Goal: Navigation & Orientation: Find specific page/section

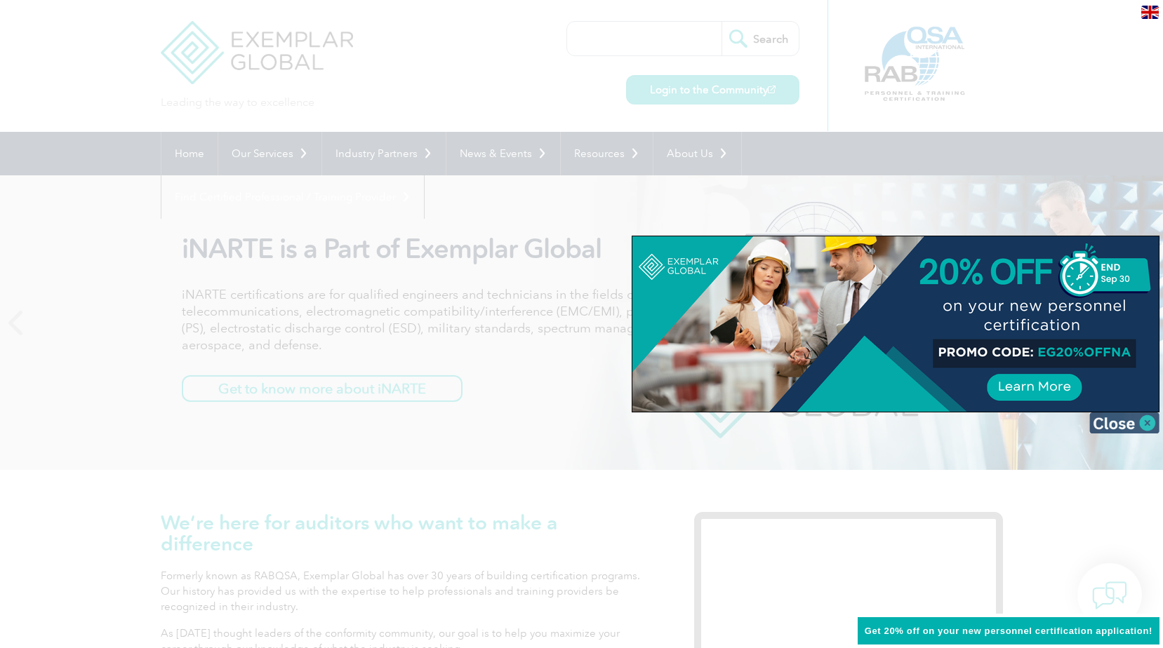
click at [1147, 418] on img at bounding box center [1124, 423] width 70 height 21
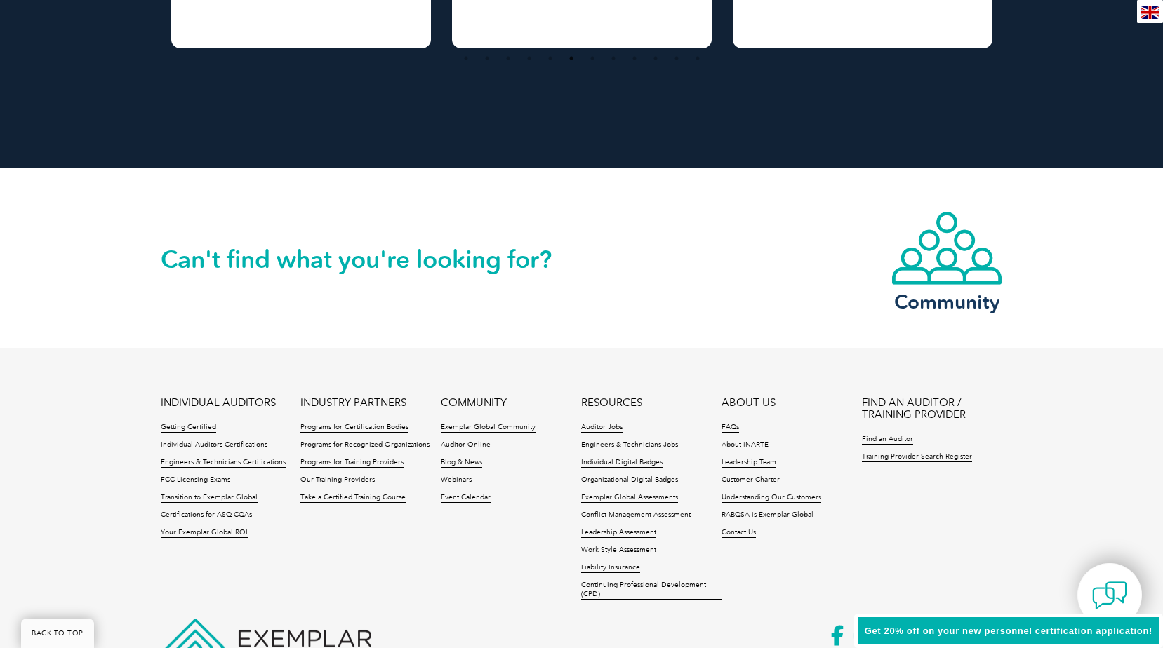
scroll to position [3157, 0]
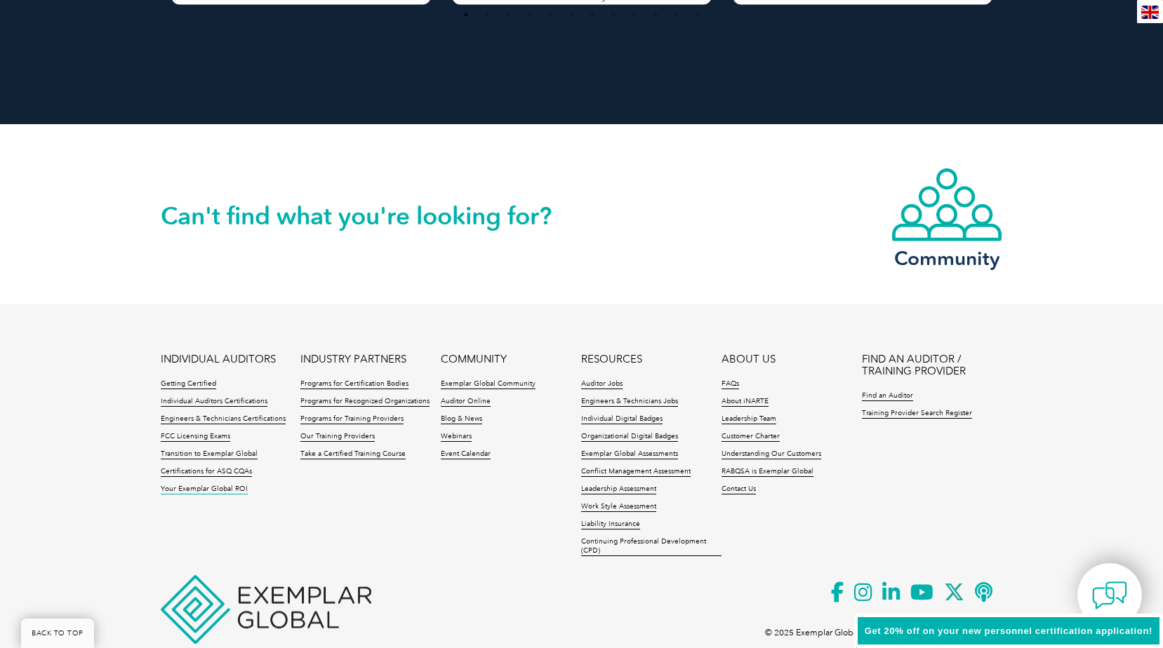
click at [169, 488] on link "Your Exemplar Global ROI" at bounding box center [204, 490] width 87 height 10
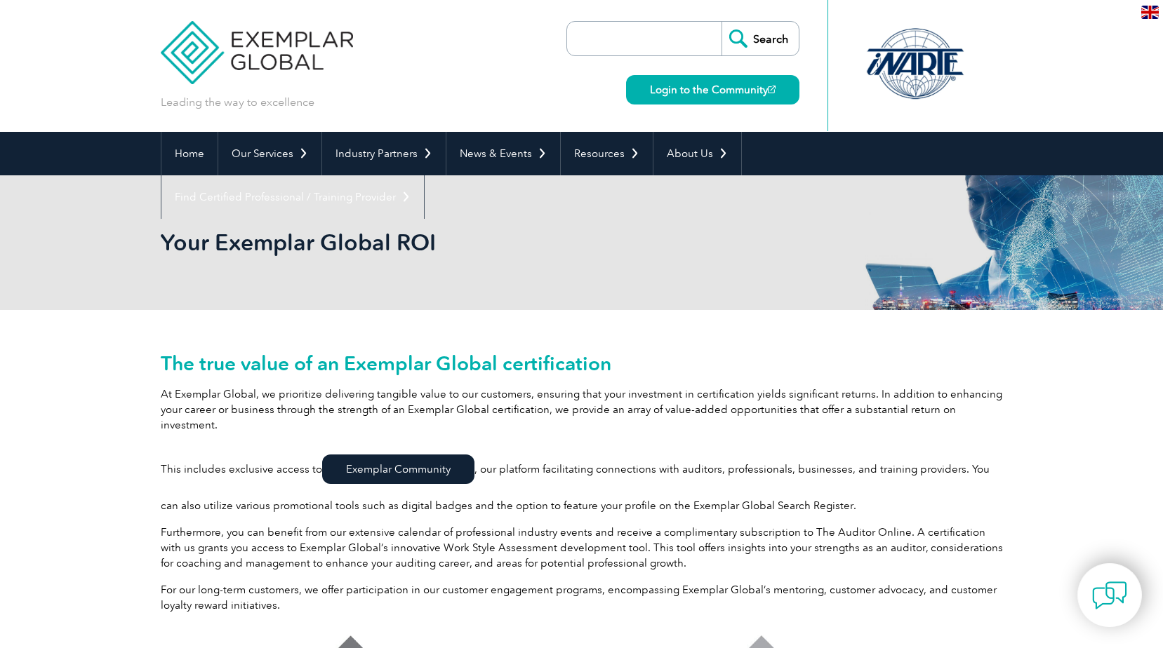
click at [514, 29] on div "Leading the way to excellence Search Login to the Community ▼" at bounding box center [582, 66] width 842 height 132
